Goal: Information Seeking & Learning: Learn about a topic

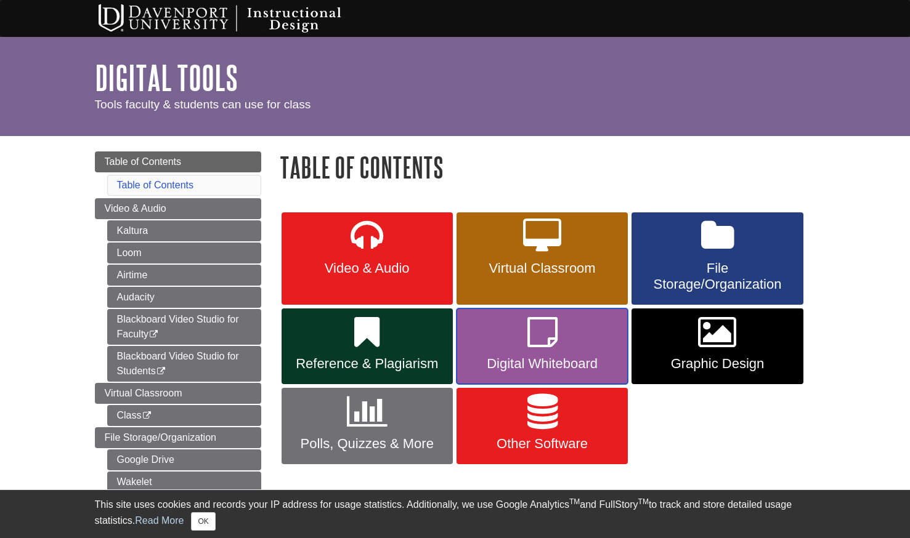
click at [538, 347] on icon at bounding box center [542, 333] width 30 height 36
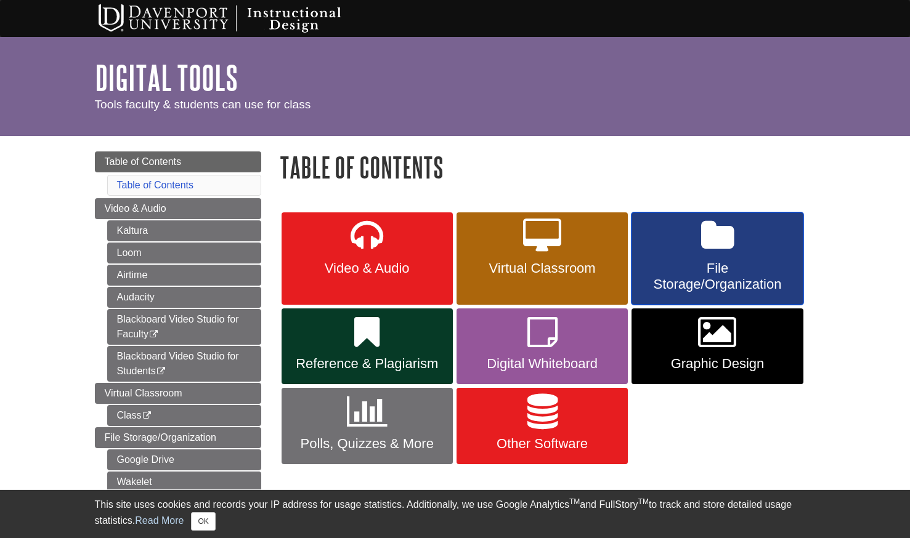
click at [739, 279] on span "File Storage/Organization" at bounding box center [717, 277] width 153 height 32
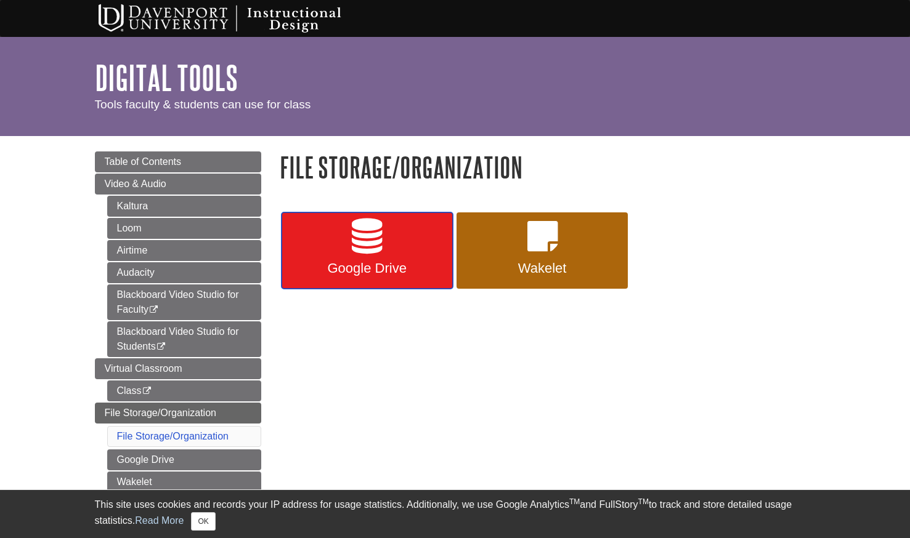
click at [367, 243] on icon at bounding box center [367, 237] width 30 height 36
